Goal: Task Accomplishment & Management: Check status

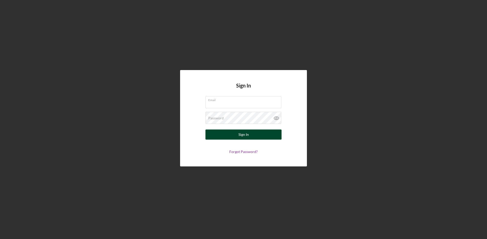
type input "[PERSON_NAME][EMAIL_ADDRESS][DOMAIN_NAME]"
click at [269, 134] on button "Sign In" at bounding box center [243, 135] width 76 height 10
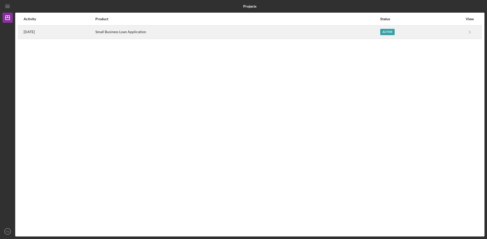
click at [389, 32] on div "Active" at bounding box center [387, 32] width 14 height 6
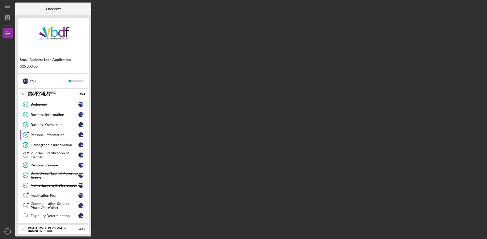
scroll to position [38, 0]
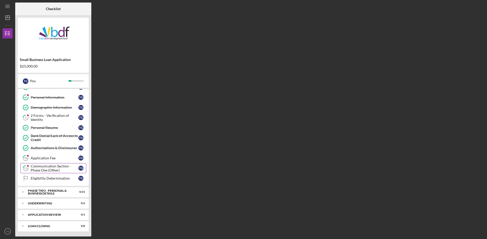
click at [47, 171] on div "Communication Section - Phase One (Other)" at bounding box center [55, 168] width 48 height 8
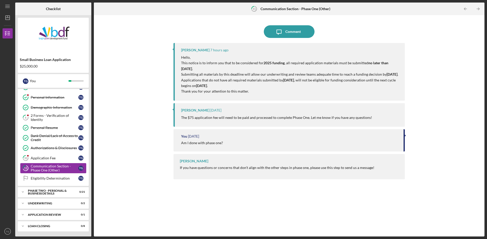
click at [61, 169] on div "Communication Section - Phase One (Other)" at bounding box center [55, 168] width 48 height 8
click at [50, 178] on div "Eligibility Determination" at bounding box center [55, 179] width 48 height 4
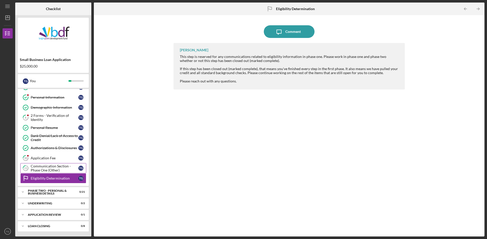
click at [63, 166] on div "Communication Section - Phase One (Other)" at bounding box center [55, 168] width 48 height 8
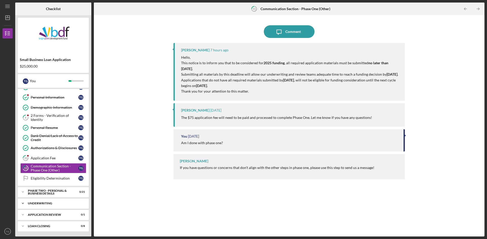
click at [57, 203] on div "Underwriting" at bounding box center [55, 203] width 54 height 3
click at [57, 217] on div "Questions or Additional Items Requested by Underwriter" at bounding box center [55, 214] width 48 height 8
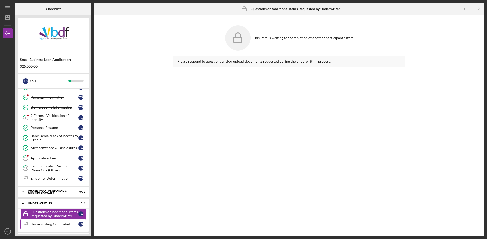
click at [58, 222] on link "Underwriting Completed Underwriting Completed T G" at bounding box center [53, 224] width 66 height 10
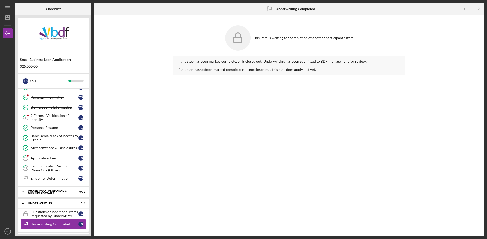
drag, startPoint x: 486, startPoint y: 55, endPoint x: 486, endPoint y: 98, distance: 42.3
click at [486, 98] on div "Icon/Menu Underwriting Completed Underwriting Completed Checklist Small Busines…" at bounding box center [243, 119] width 487 height 239
click at [89, 207] on div "Small Business Loan Application $25,000.00 T G You Icon/Expander Phase One - Ba…" at bounding box center [53, 126] width 76 height 222
click at [22, 192] on polyline at bounding box center [23, 192] width 2 height 1
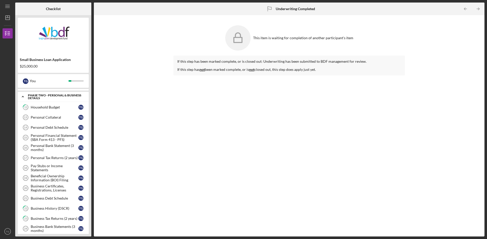
scroll to position [135, 0]
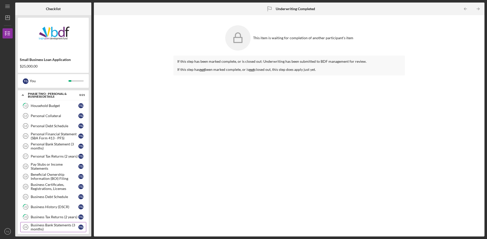
click at [62, 228] on div "Business Bank Statements (3 months)" at bounding box center [55, 227] width 48 height 8
